Goal: Task Accomplishment & Management: Use online tool/utility

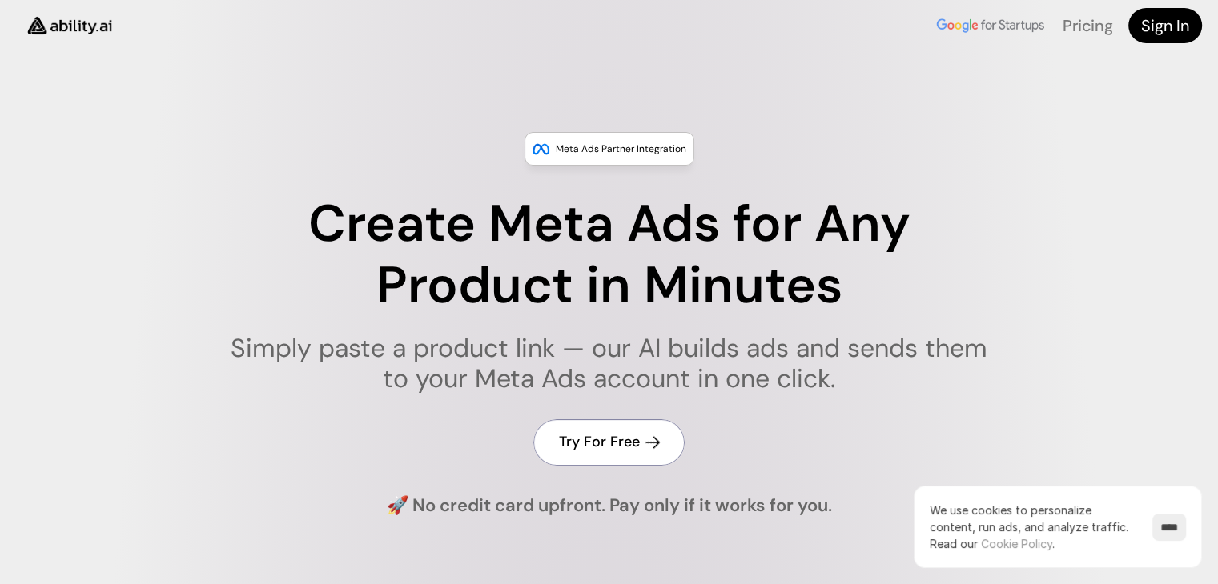
click at [664, 432] on link "Try For Free" at bounding box center [608, 442] width 151 height 46
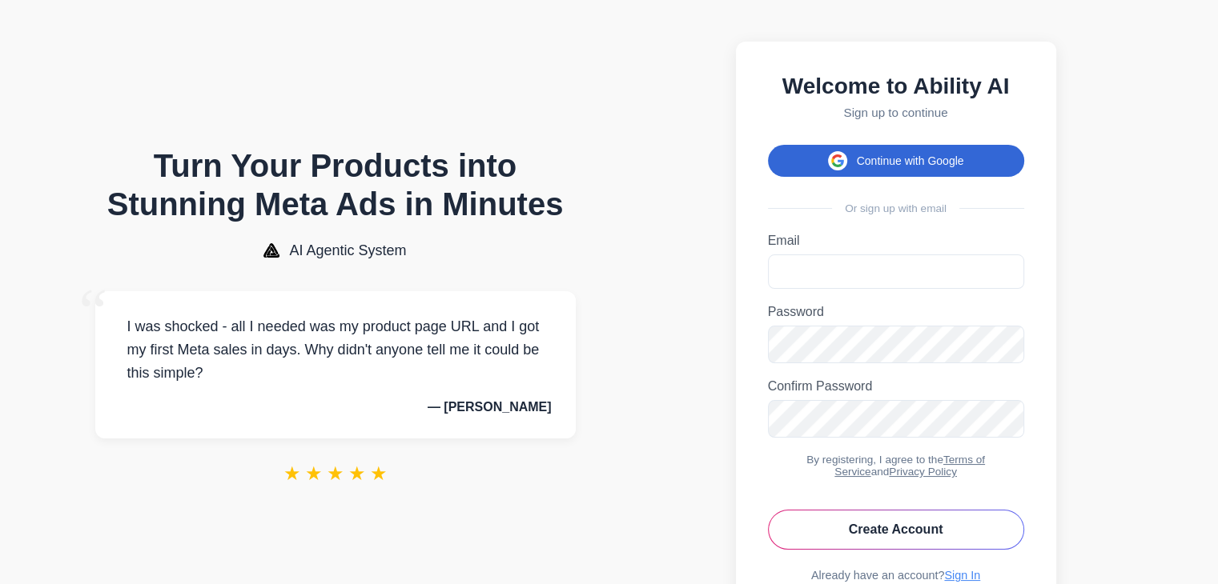
click at [986, 156] on button "Continue with Google" at bounding box center [896, 161] width 256 height 32
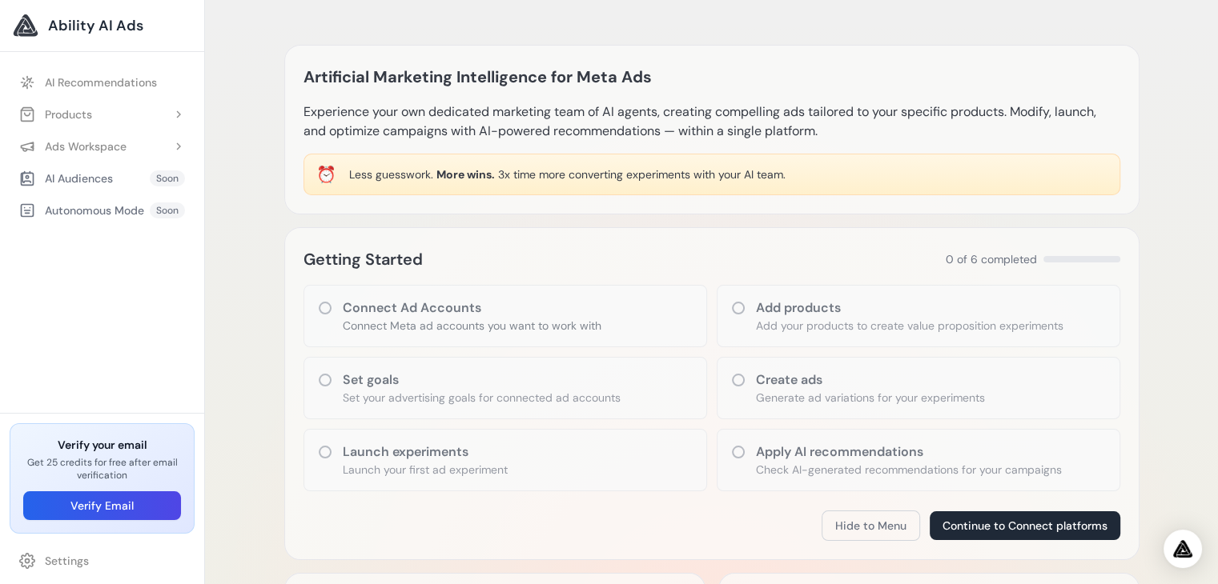
click at [557, 318] on p "Connect Meta ad accounts you want to work with" at bounding box center [472, 326] width 259 height 16
